Goal: Check status: Check status

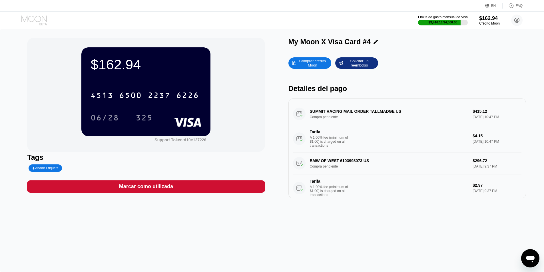
drag, startPoint x: 44, startPoint y: 24, endPoint x: 40, endPoint y: 18, distance: 7.5
click at [44, 24] on icon at bounding box center [34, 20] width 27 height 10
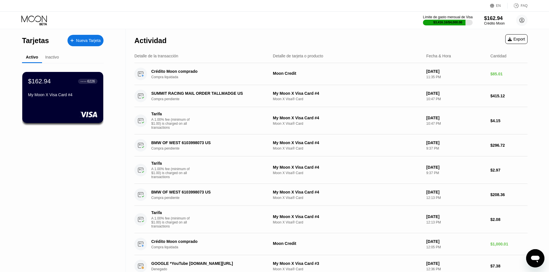
click at [40, 17] on icon at bounding box center [33, 18] width 25 height 7
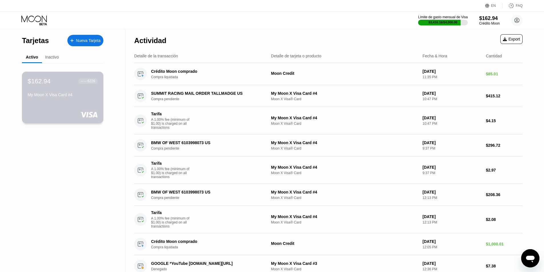
click at [59, 93] on div "$162.94 ● ● ● ● 6226 My Moon X Visa Card #4" at bounding box center [63, 88] width 70 height 22
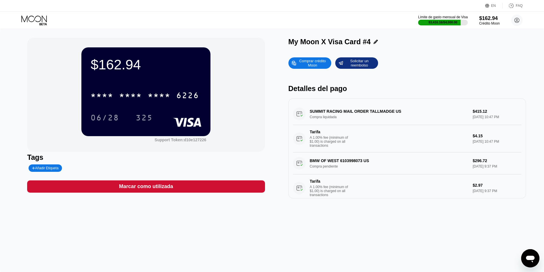
click at [420, 111] on div "SUMMIT RACING MAIL ORDER TALLMADGE US Compra liquidada $415.12 [DATE] 10:47 PM …" at bounding box center [407, 127] width 229 height 49
click at [369, 117] on div "SUMMIT RACING MAIL ORDER TALLMADGE US Compra liquidada $415.12 [DATE] 10:47 PM …" at bounding box center [407, 127] width 229 height 49
